Goal: Find specific page/section: Find specific page/section

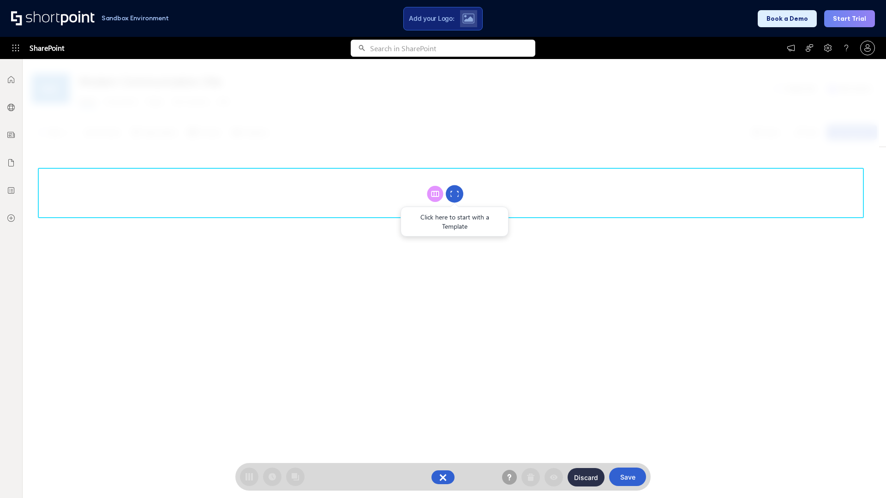
click at [454, 194] on circle at bounding box center [455, 194] width 18 height 18
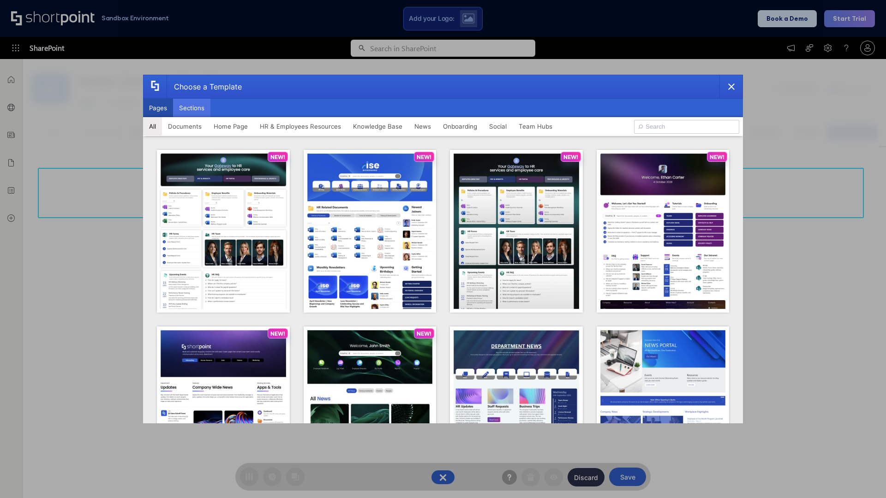
click at [191, 108] on button "Sections" at bounding box center [191, 108] width 37 height 18
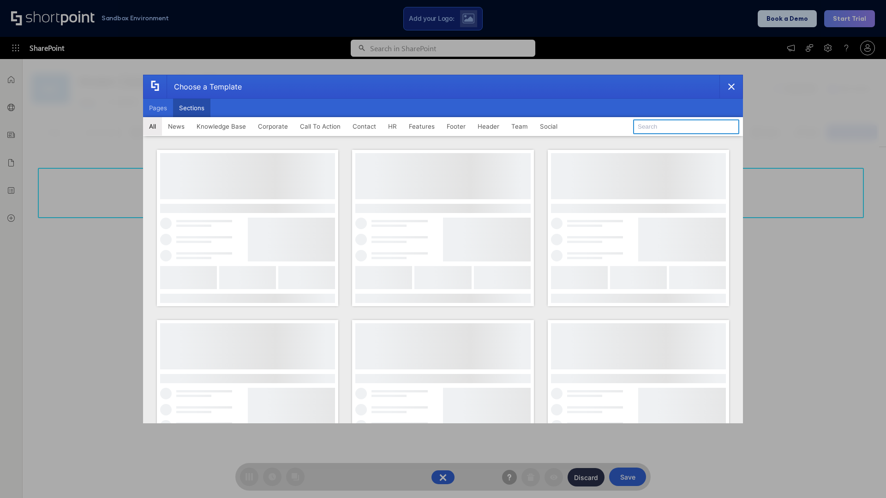
type input "Knowledge Base 2"
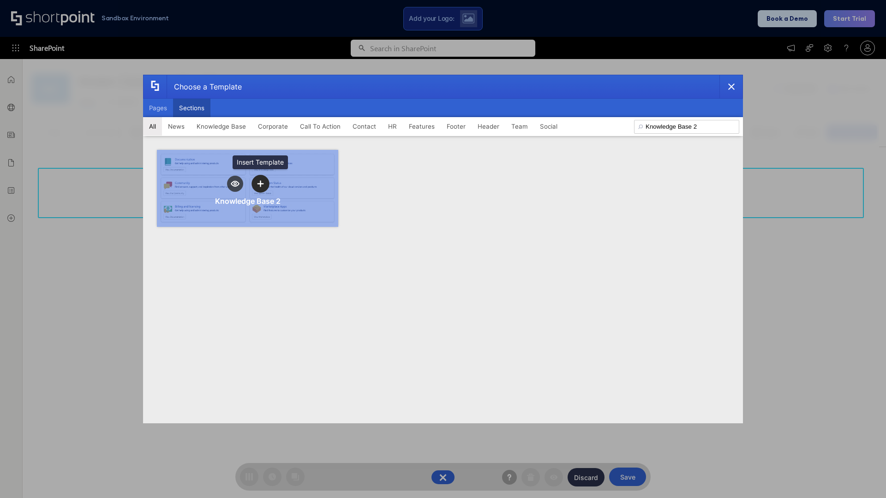
click at [260, 184] on icon "template selector" at bounding box center [260, 183] width 6 height 6
